Goal: Check status: Check status

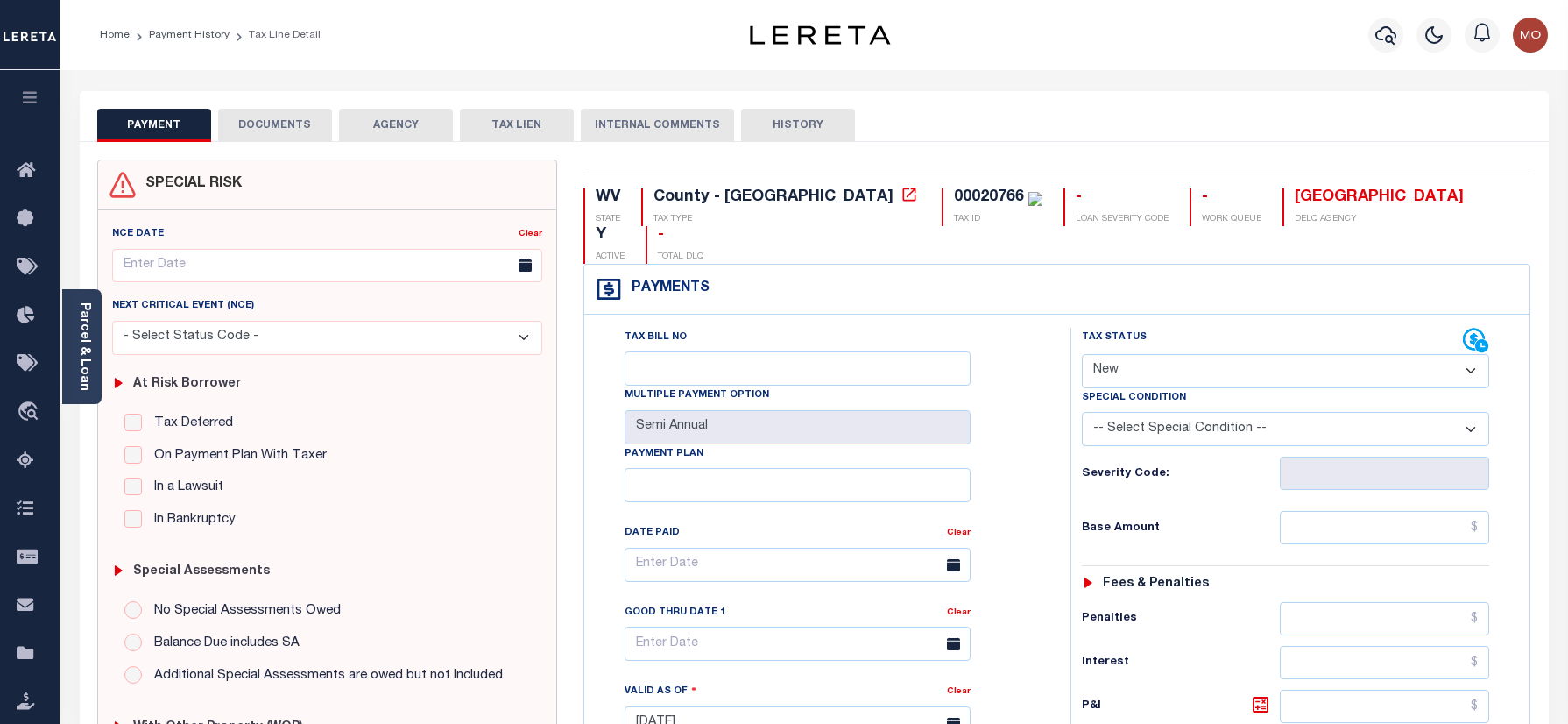
select select "NW2"
click at [1397, 36] on icon "button" at bounding box center [1385, 36] width 21 height 19
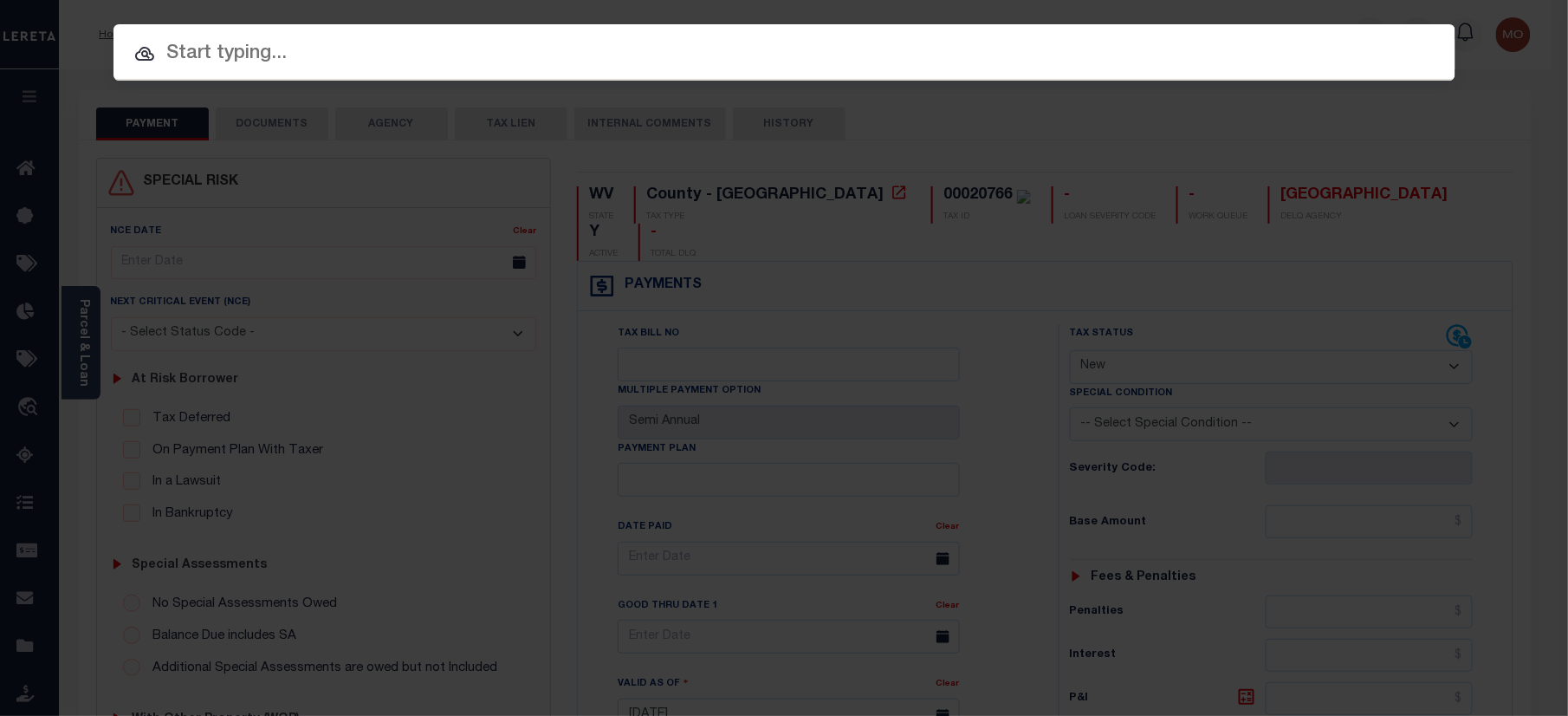
click at [305, 47] on input "text" at bounding box center [784, 54] width 1342 height 30
paste input "125215"
type input "125215"
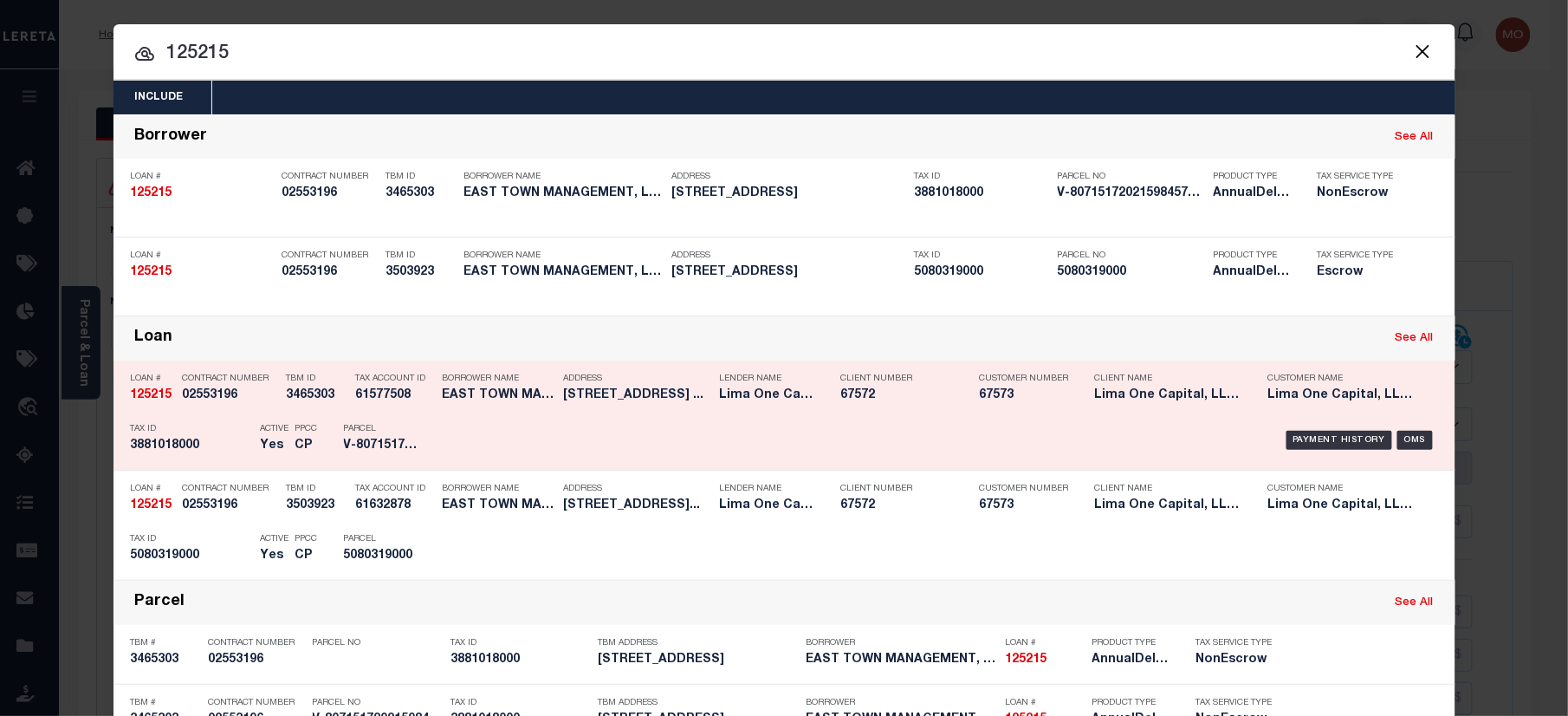
click at [212, 447] on h5 "3881018000" at bounding box center [192, 445] width 121 height 15
